Goal: Task Accomplishment & Management: Manage account settings

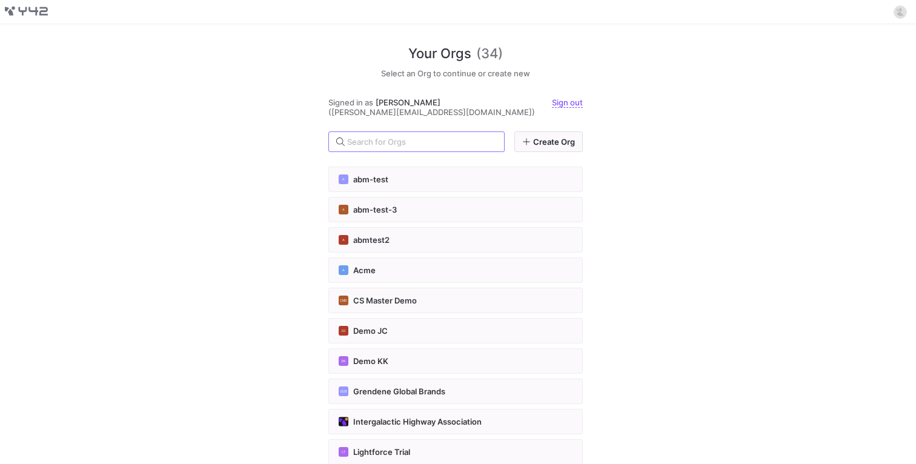
type input "us-cs"
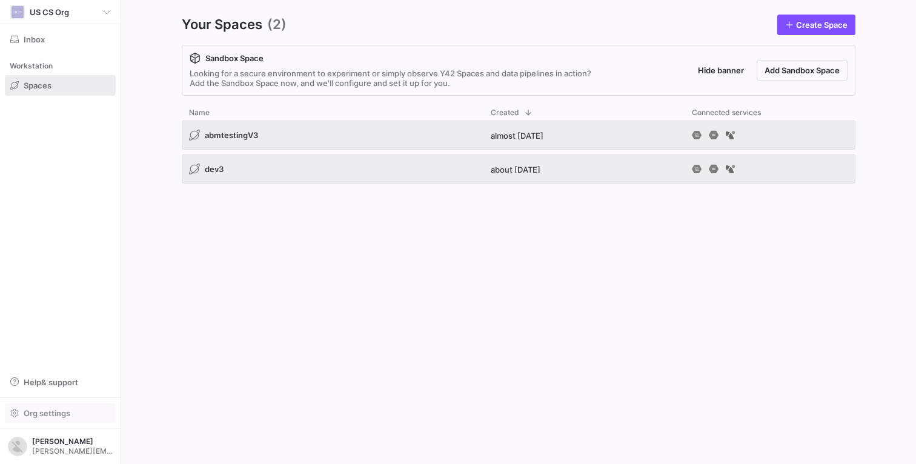
click at [39, 407] on span "button" at bounding box center [60, 413] width 110 height 19
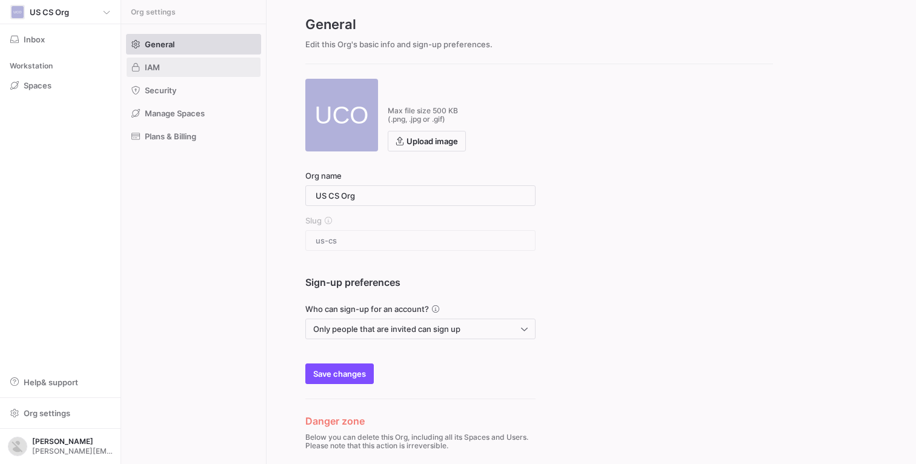
click at [178, 65] on span at bounding box center [194, 67] width 134 height 19
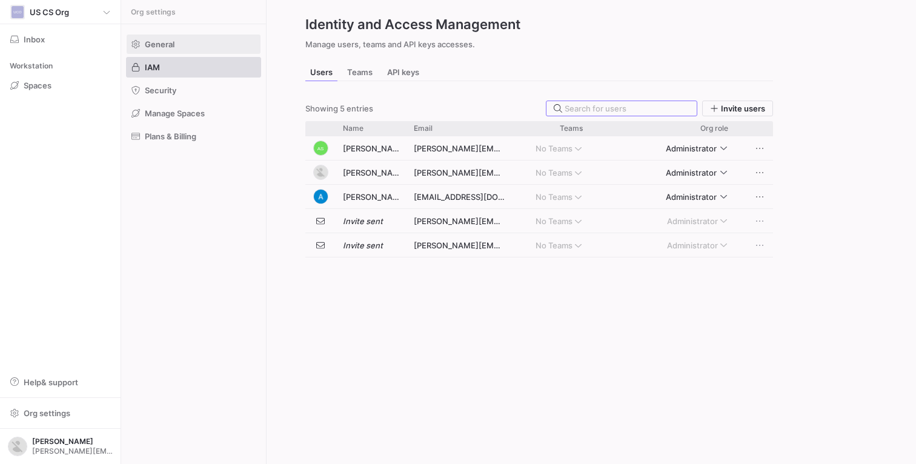
click at [176, 46] on span at bounding box center [194, 44] width 134 height 19
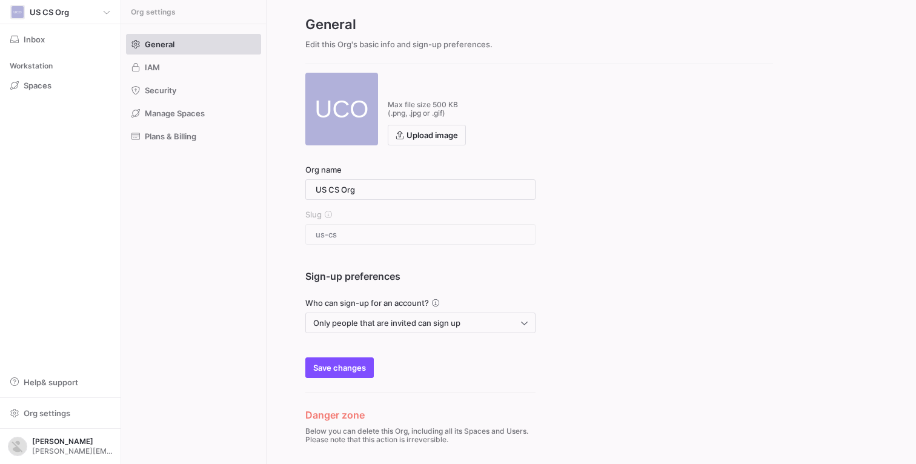
scroll to position [36, 0]
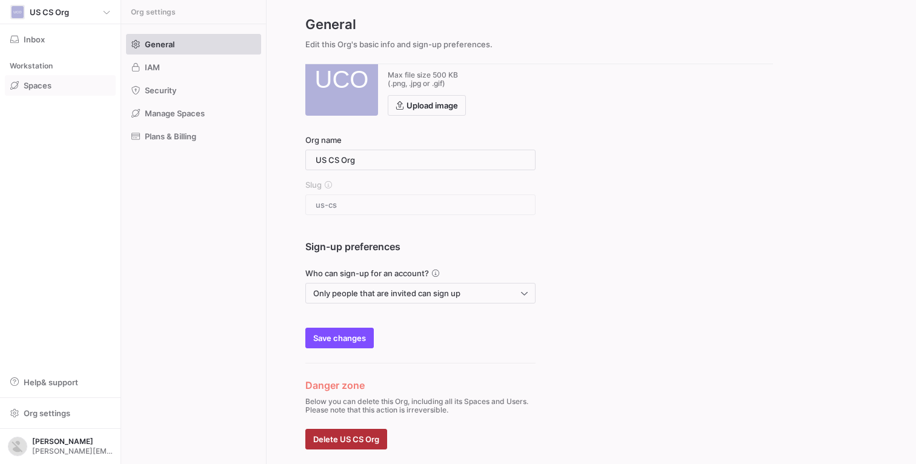
click at [61, 87] on span at bounding box center [60, 85] width 110 height 19
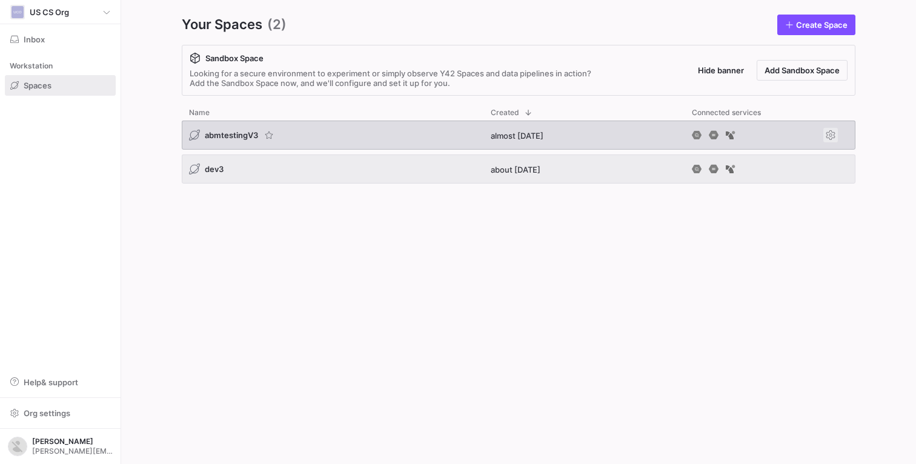
click at [828, 133] on span "Press SPACE to select this row." at bounding box center [830, 135] width 15 height 15
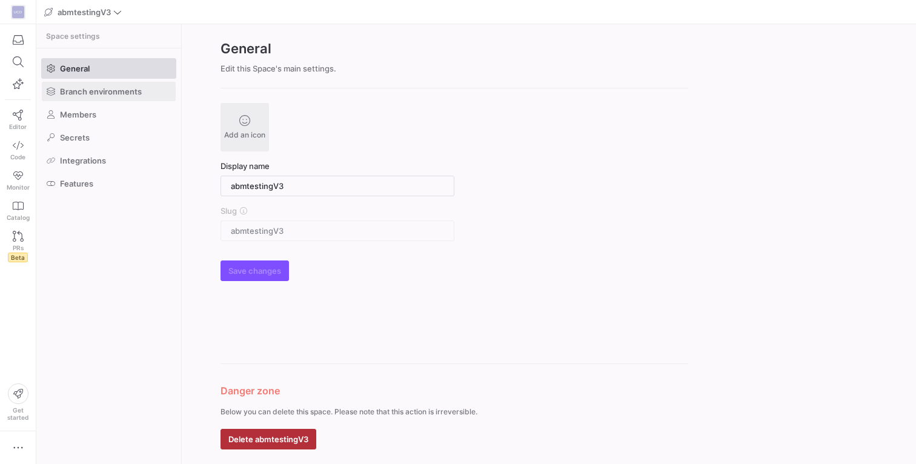
click at [113, 93] on span "Branch environments" at bounding box center [101, 92] width 82 height 10
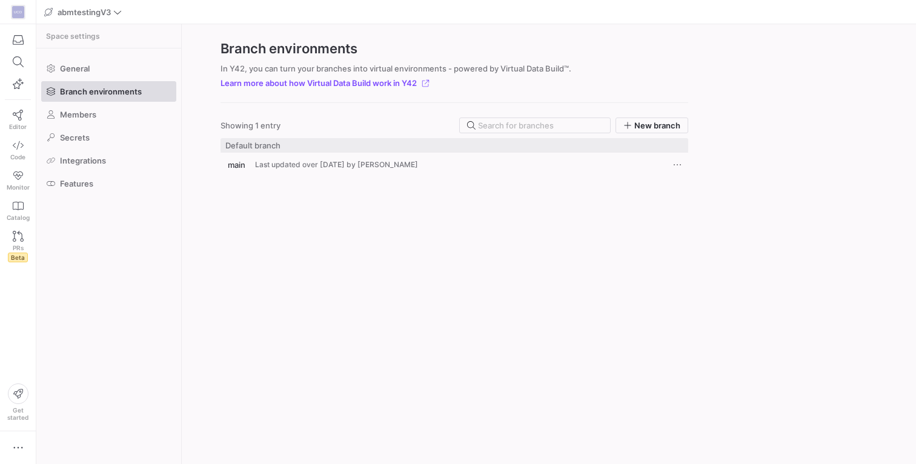
click at [233, 166] on span "main" at bounding box center [237, 165] width 18 height 10
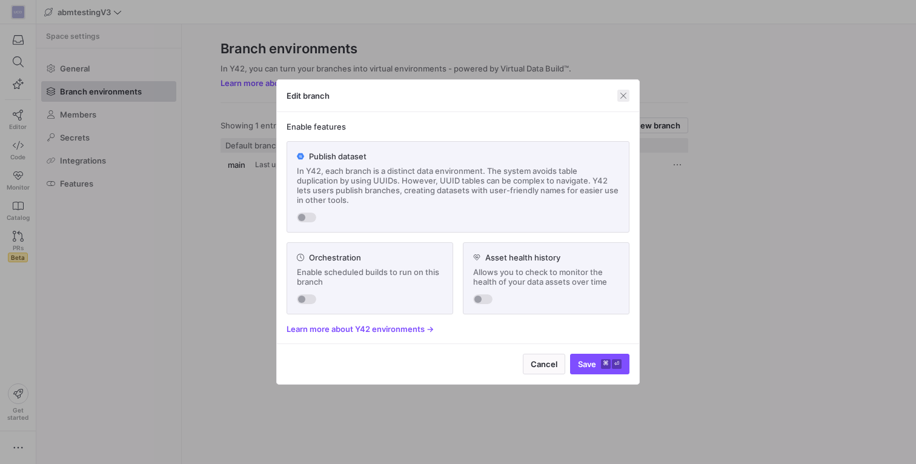
click at [625, 95] on span "button" at bounding box center [623, 96] width 12 height 12
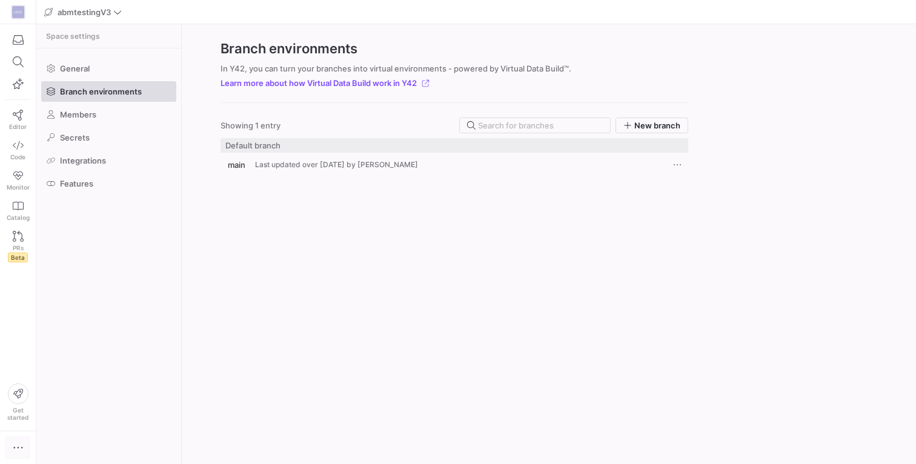
click at [11, 447] on span "button" at bounding box center [17, 448] width 15 height 12
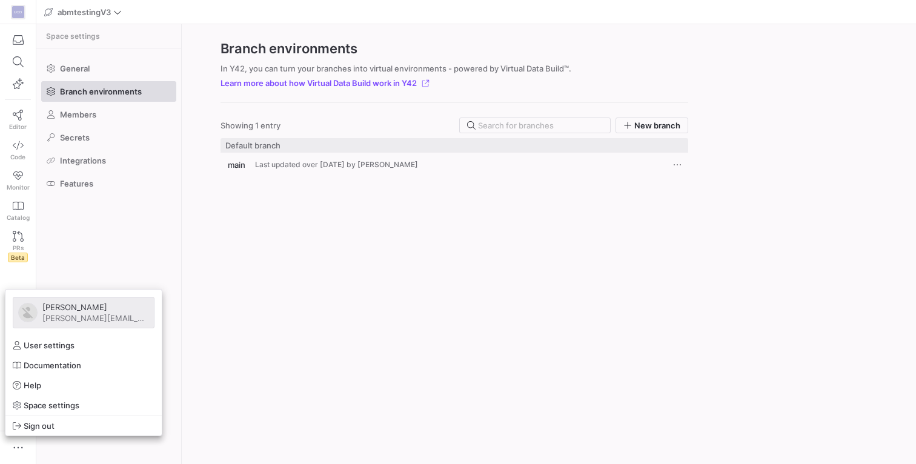
drag, startPoint x: 205, startPoint y: 287, endPoint x: 148, endPoint y: 210, distance: 96.2
click at [205, 287] on div at bounding box center [458, 232] width 916 height 464
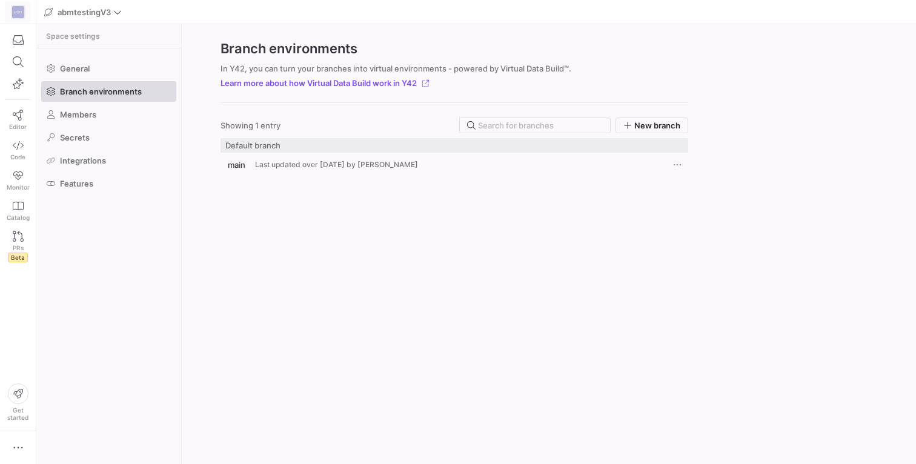
click at [13, 13] on div "UCO" at bounding box center [18, 12] width 12 height 12
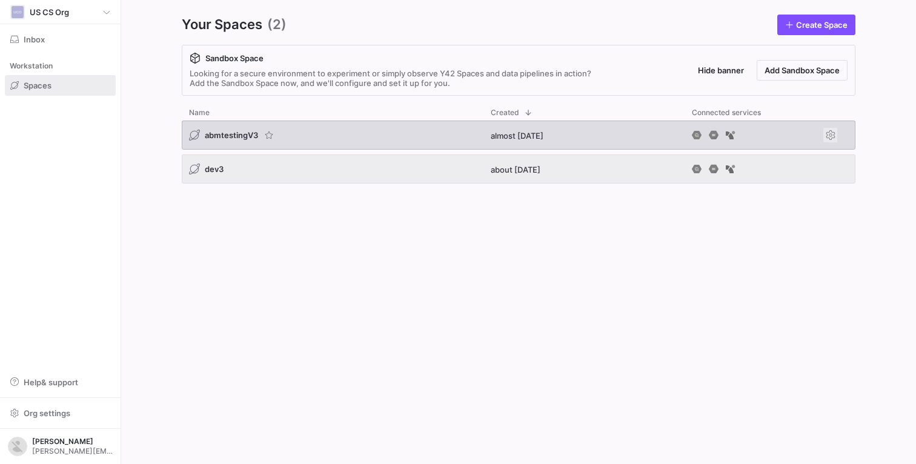
click at [832, 135] on span "Press SPACE to select this row." at bounding box center [830, 135] width 15 height 15
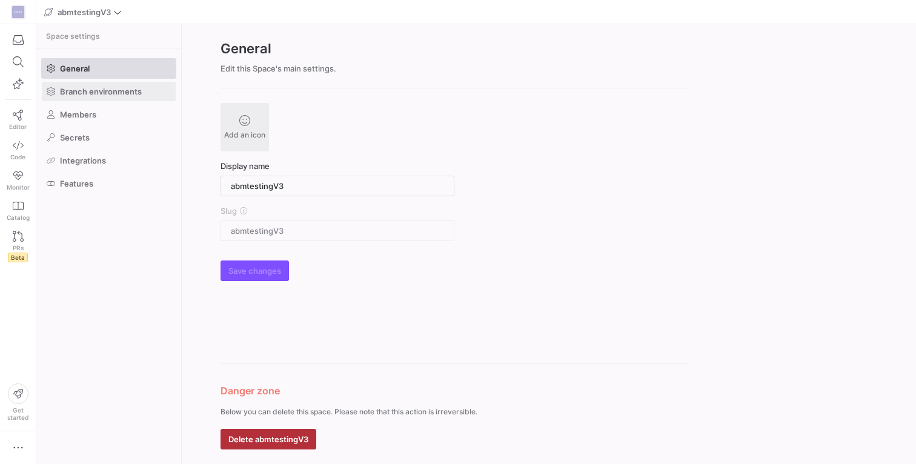
click at [118, 95] on span "Branch environments" at bounding box center [101, 92] width 82 height 10
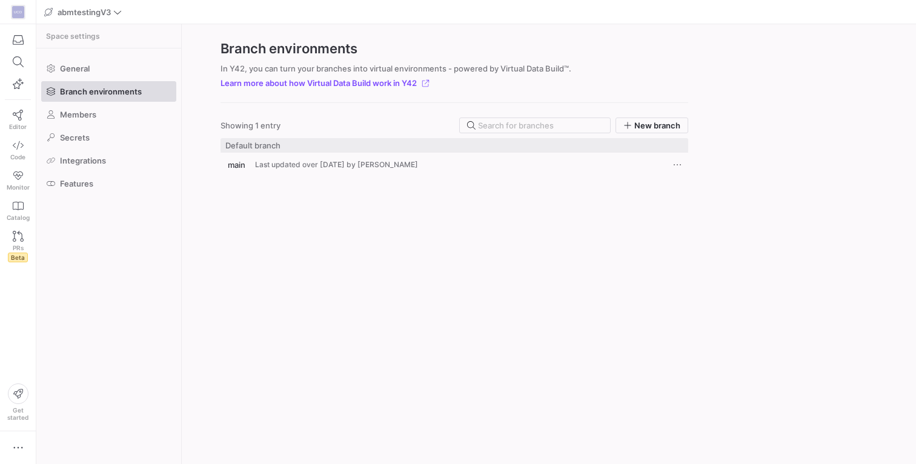
click at [239, 164] on span "main" at bounding box center [237, 165] width 18 height 10
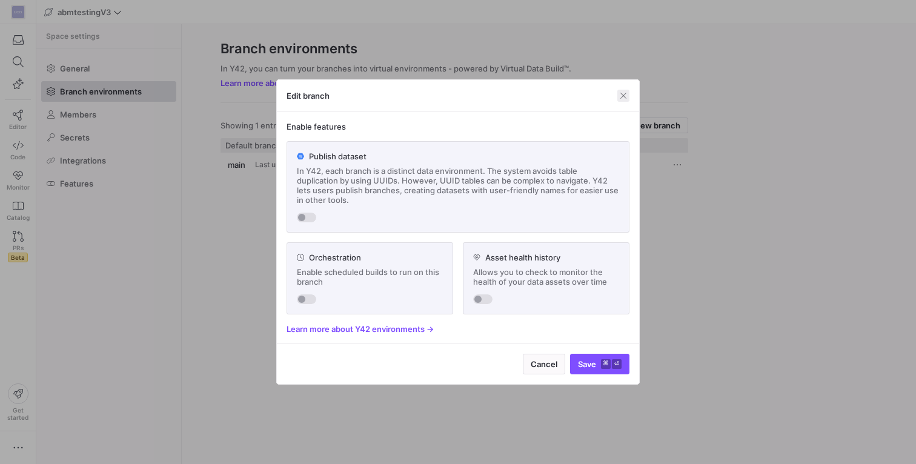
click at [627, 95] on span "button" at bounding box center [623, 96] width 12 height 12
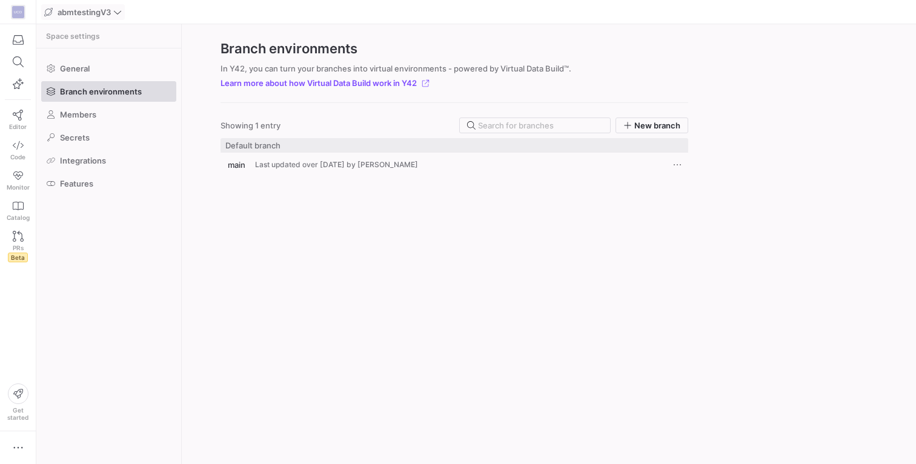
click at [113, 14] on span "abmtestingV3" at bounding box center [83, 12] width 78 height 10
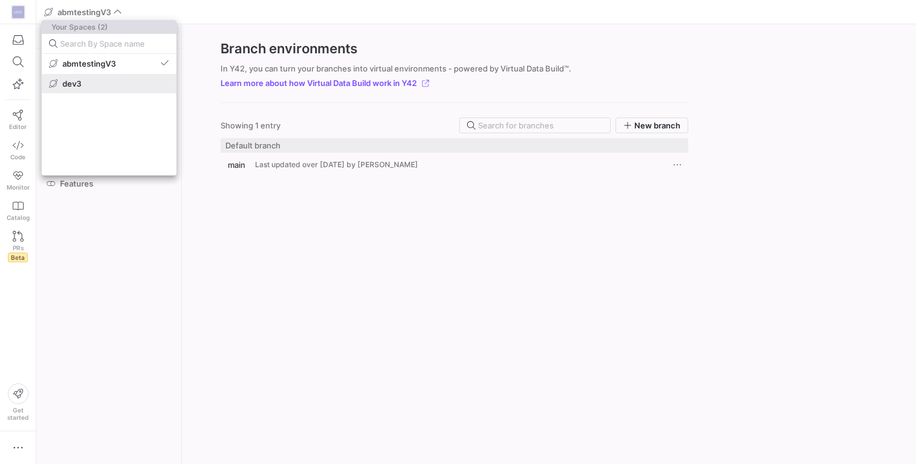
click at [74, 79] on span "dev3" at bounding box center [71, 84] width 19 height 10
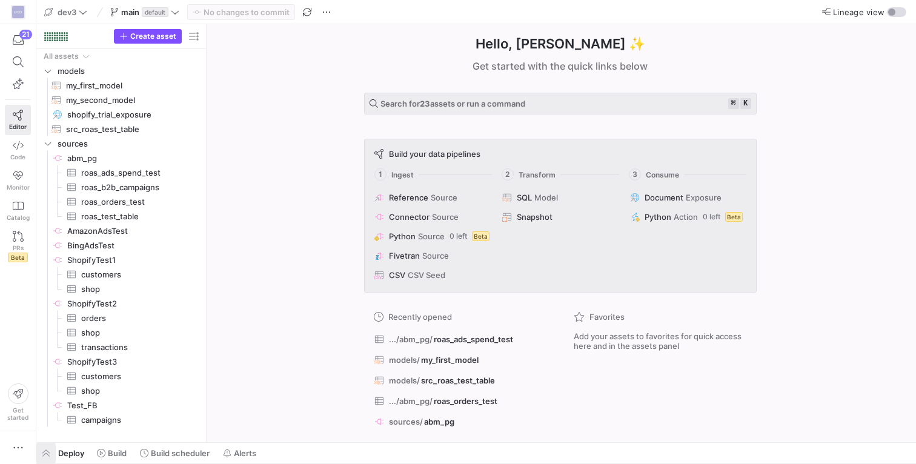
click at [51, 453] on span "button" at bounding box center [45, 453] width 19 height 21
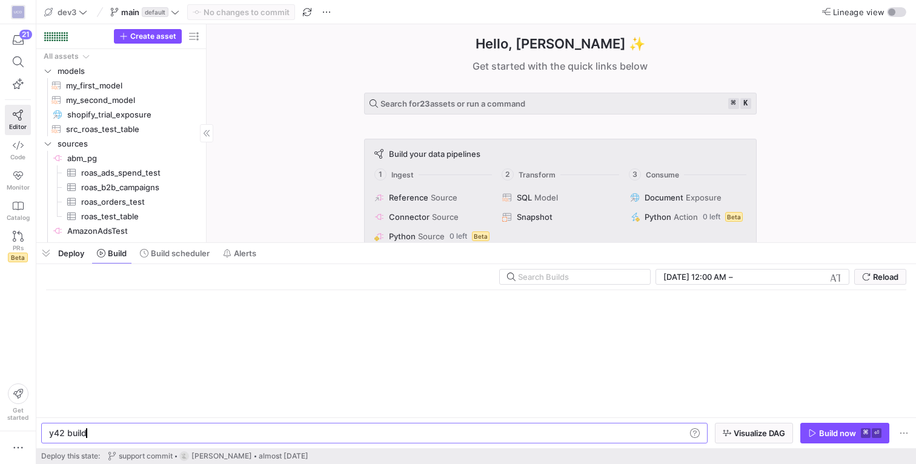
scroll to position [0, 36]
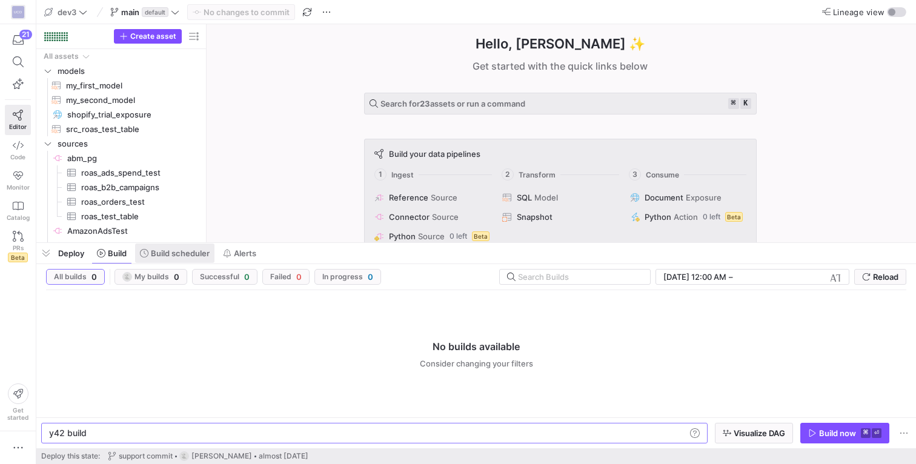
click at [176, 253] on span "Build scheduler" at bounding box center [180, 253] width 59 height 10
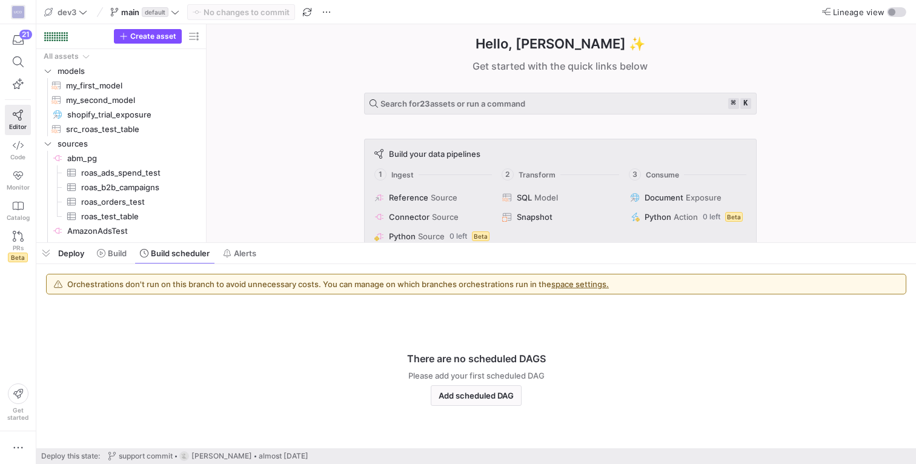
click at [79, 255] on span "Deploy" at bounding box center [71, 253] width 26 height 10
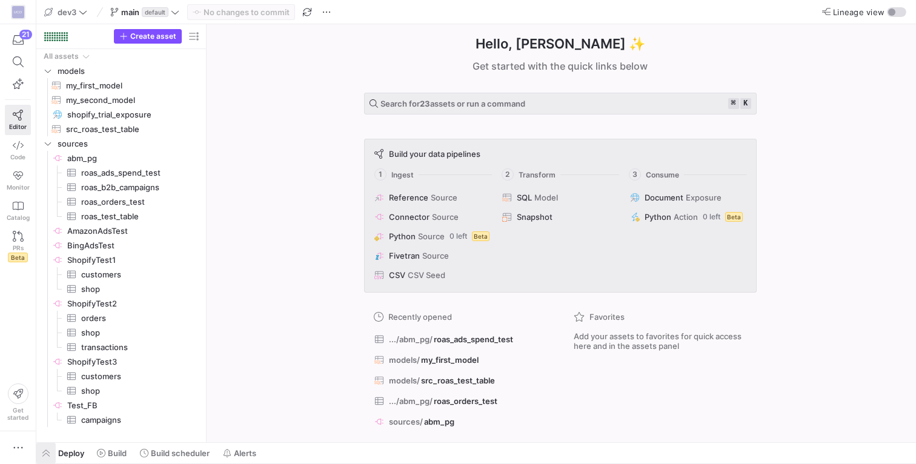
click at [44, 454] on span "button" at bounding box center [45, 453] width 19 height 21
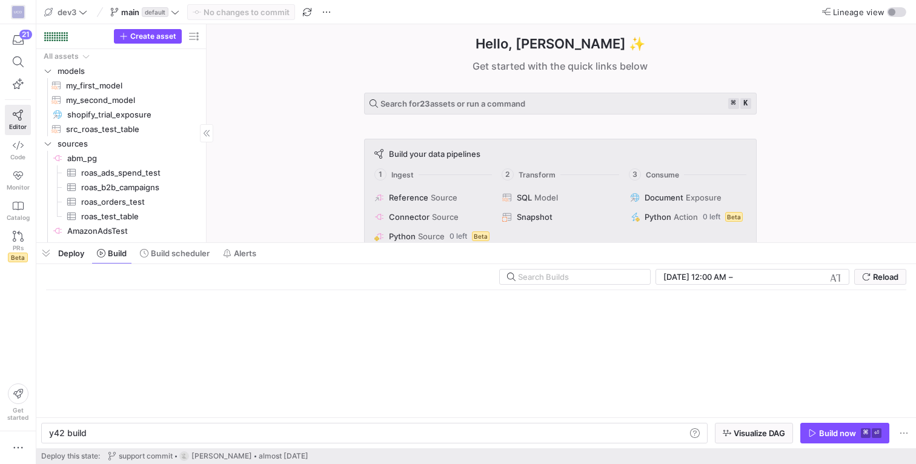
scroll to position [0, 36]
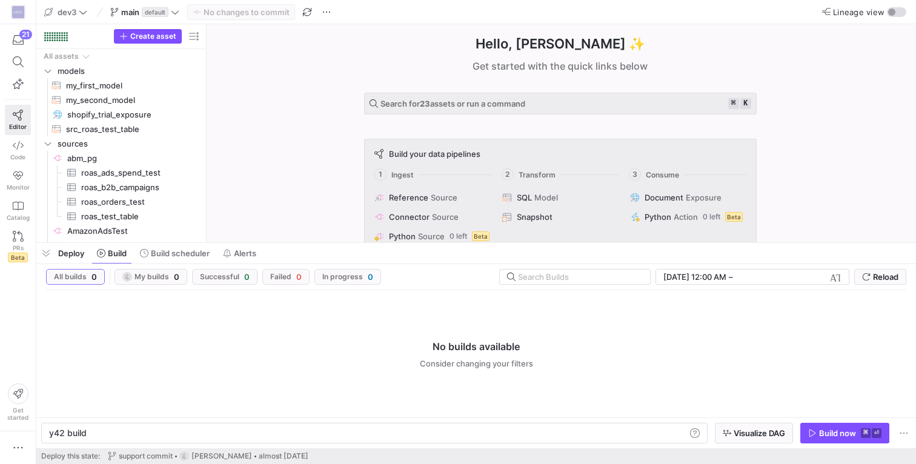
click at [72, 253] on span "Deploy" at bounding box center [71, 253] width 26 height 10
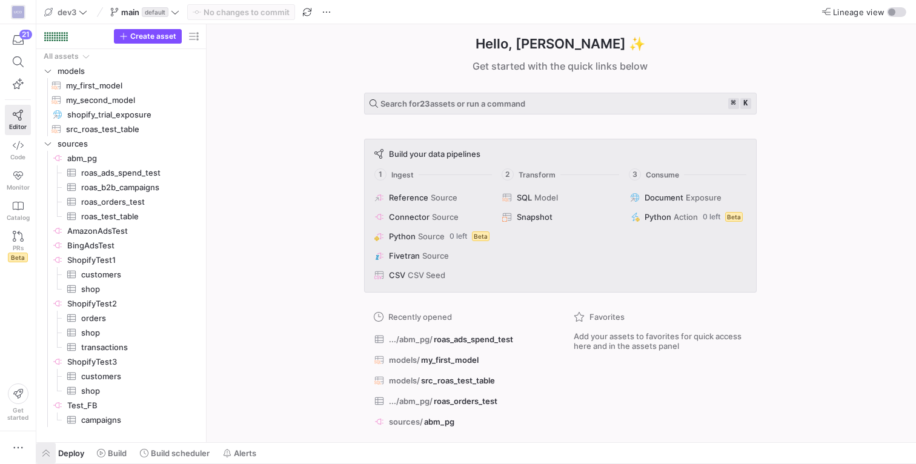
click at [40, 453] on span "button" at bounding box center [45, 453] width 19 height 21
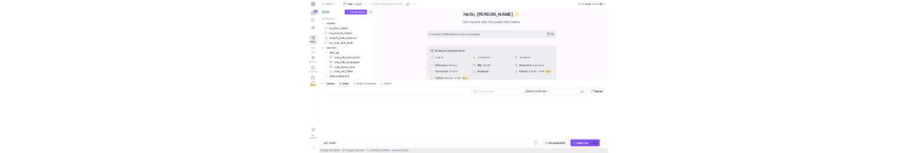
scroll to position [0, 36]
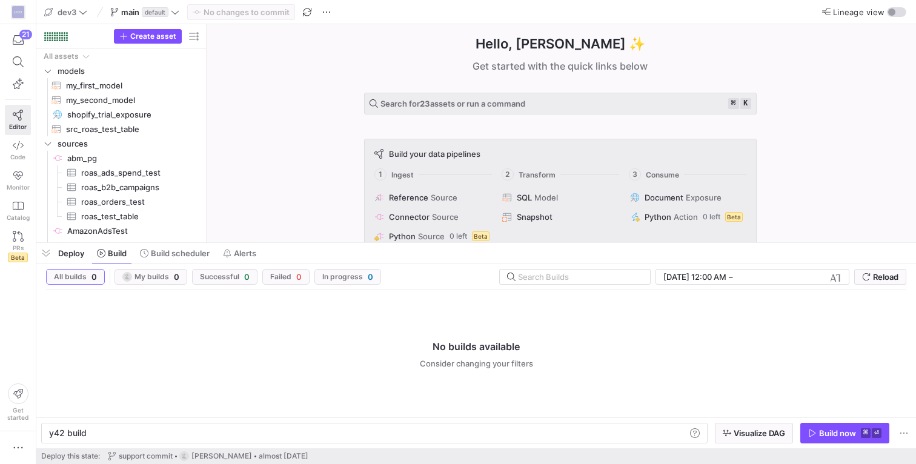
drag, startPoint x: 2, startPoint y: 404, endPoint x: 2, endPoint y: 433, distance: 28.5
click at [2, 410] on div "Get started" at bounding box center [18, 401] width 36 height 60
click at [8, 445] on span "button" at bounding box center [17, 448] width 25 height 22
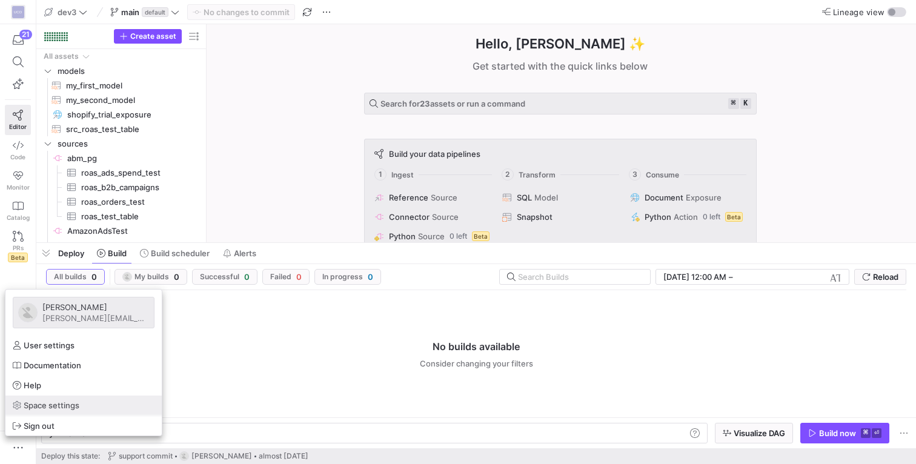
click at [56, 410] on link "Space settings" at bounding box center [83, 405] width 156 height 19
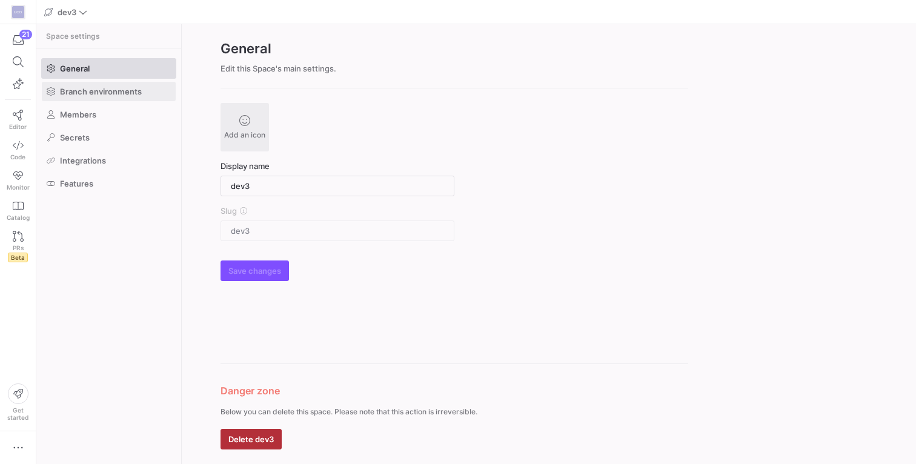
click at [101, 97] on span at bounding box center [109, 91] width 134 height 19
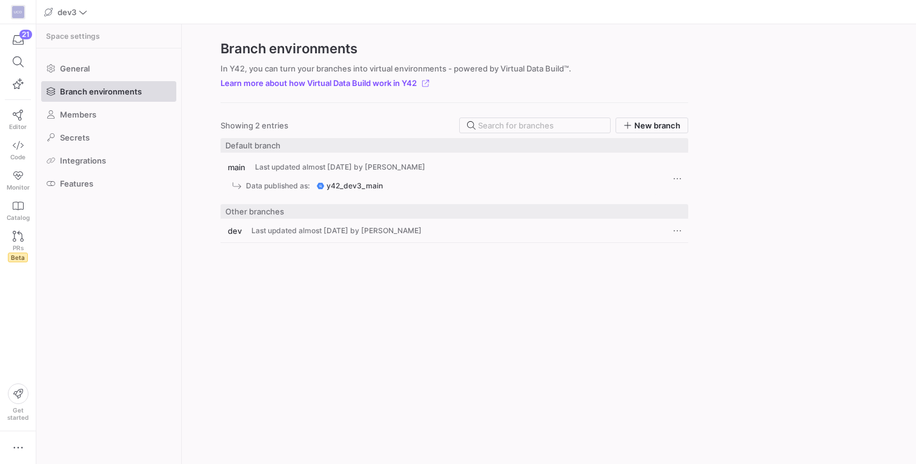
click at [308, 170] on span "Last updated almost 2 years ago by Aadil Mufti" at bounding box center [340, 167] width 170 height 8
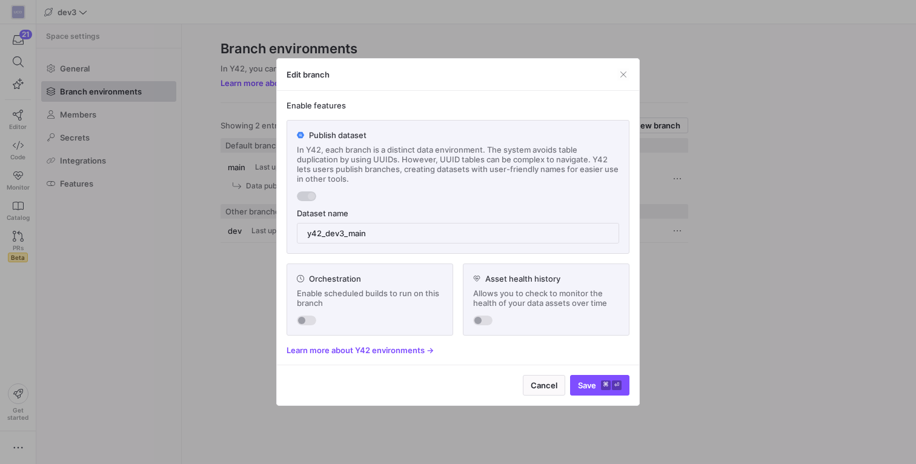
click at [630, 75] on div "Edit branch" at bounding box center [458, 75] width 362 height 32
click at [628, 75] on span "button" at bounding box center [623, 74] width 12 height 12
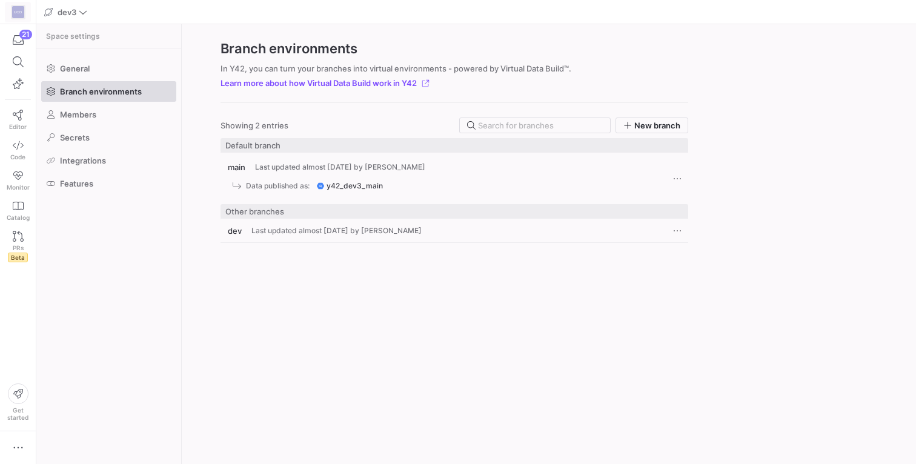
click at [19, 10] on div "UCO" at bounding box center [18, 12] width 12 height 12
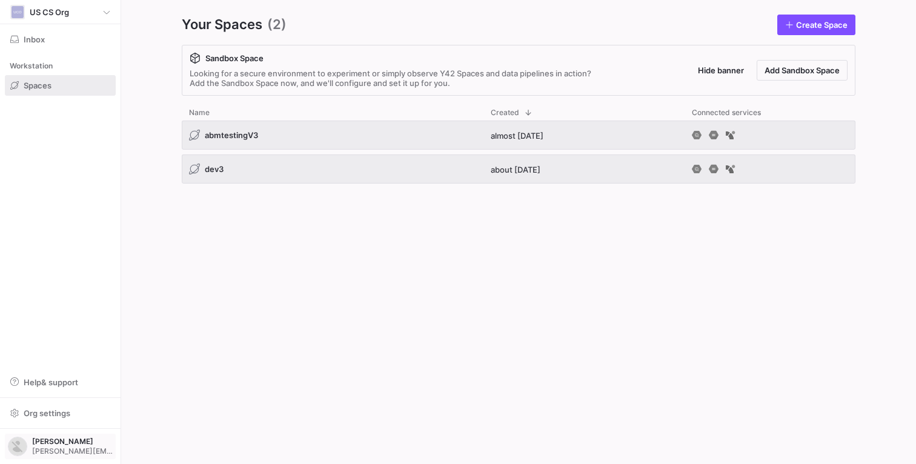
click at [41, 152] on span "Aadil Mufti" at bounding box center [72, 441] width 81 height 8
click at [75, 152] on span "Sign out" at bounding box center [55, 424] width 84 height 10
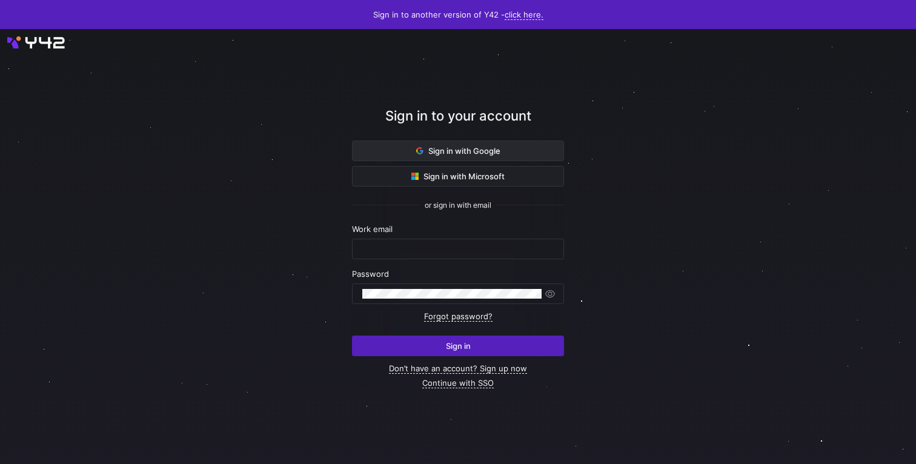
click at [475, 151] on span "Sign in with Google" at bounding box center [458, 151] width 84 height 10
